Goal: Find specific page/section

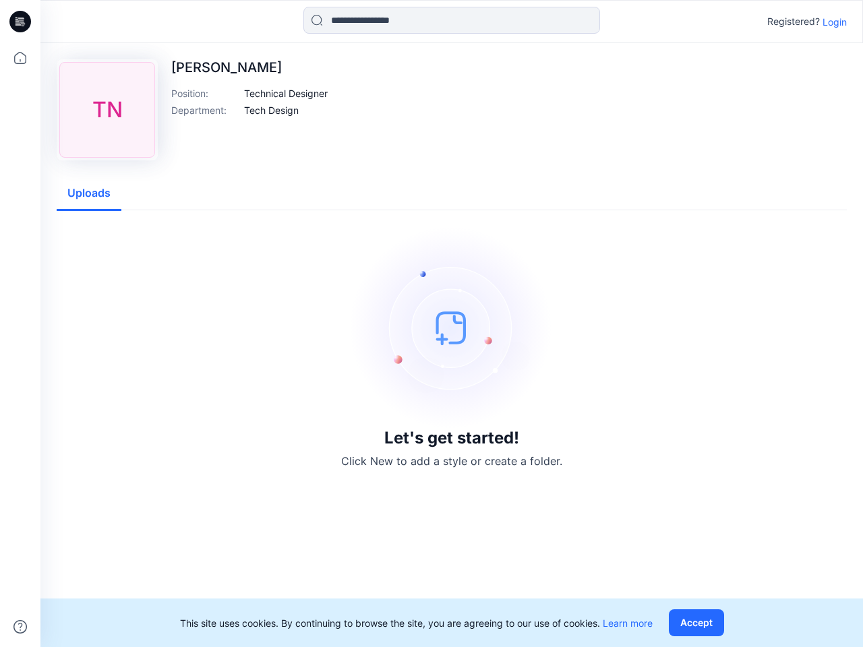
click at [431, 324] on img at bounding box center [452, 327] width 202 height 202
click at [21, 22] on icon at bounding box center [22, 22] width 5 height 1
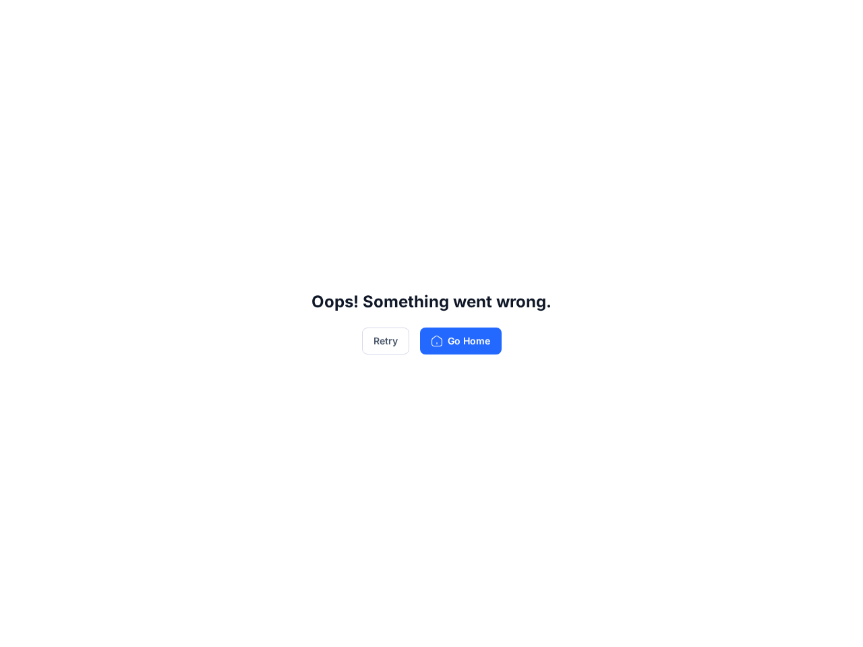
click at [20, 58] on div "Oops! Something went wrong. Retry Go Home" at bounding box center [431, 323] width 863 height 647
click at [20, 627] on div "Oops! Something went wrong. Retry Go Home" at bounding box center [431, 323] width 863 height 647
click at [452, 20] on div "Oops! Something went wrong. Retry Go Home" at bounding box center [431, 323] width 863 height 647
click at [835, 22] on div "Oops! Something went wrong. Retry Go Home" at bounding box center [431, 323] width 863 height 647
click at [286, 93] on div "Oops! Something went wrong. Retry Go Home" at bounding box center [431, 323] width 863 height 647
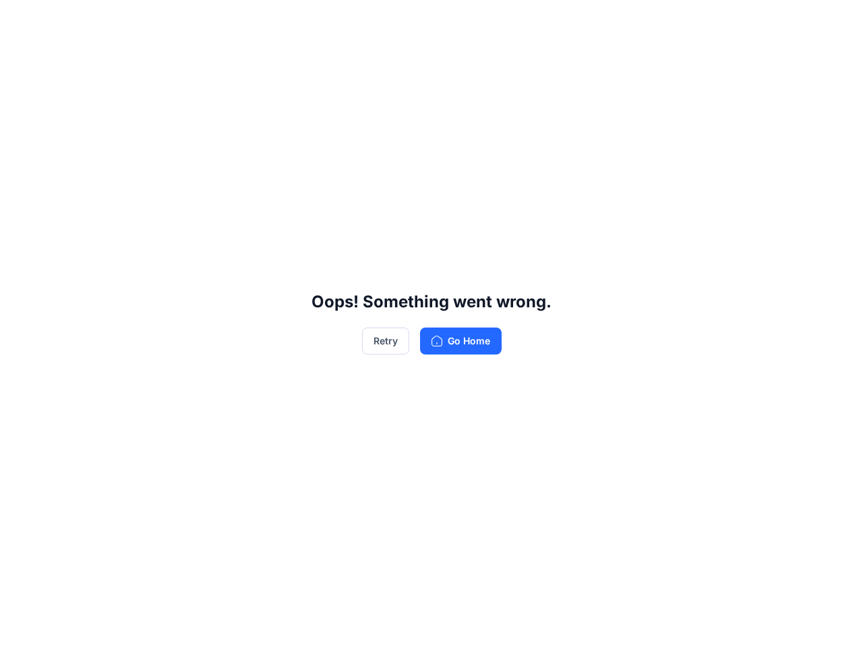
click at [272, 110] on div "Oops! Something went wrong. Retry Go Home" at bounding box center [431, 323] width 863 height 647
click at [89, 193] on div "Oops! Something went wrong. Retry Go Home" at bounding box center [431, 323] width 863 height 647
click at [699, 623] on div "Oops! Something went wrong. Retry Go Home" at bounding box center [431, 323] width 863 height 647
